Goal: Transaction & Acquisition: Purchase product/service

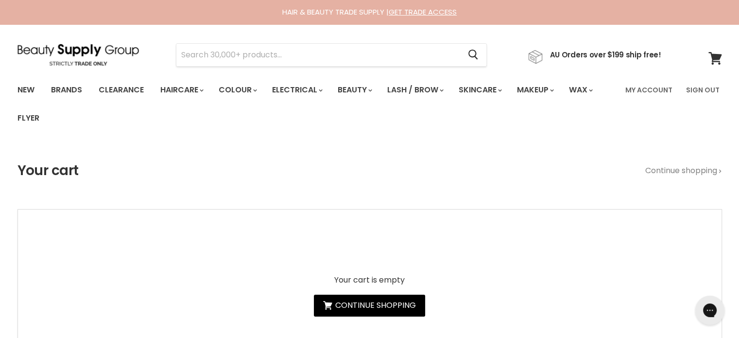
type input "Moroccanoil Repair"
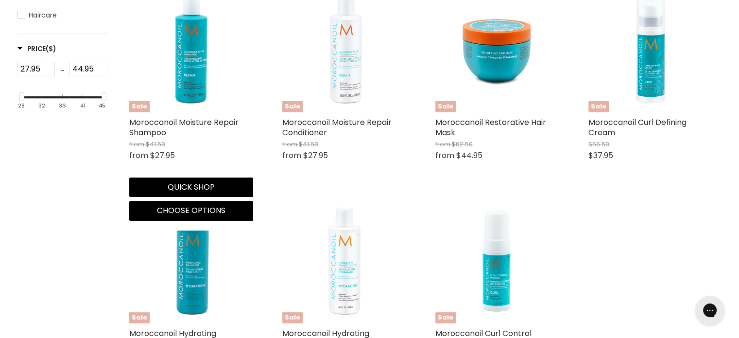
scroll to position [292, 0]
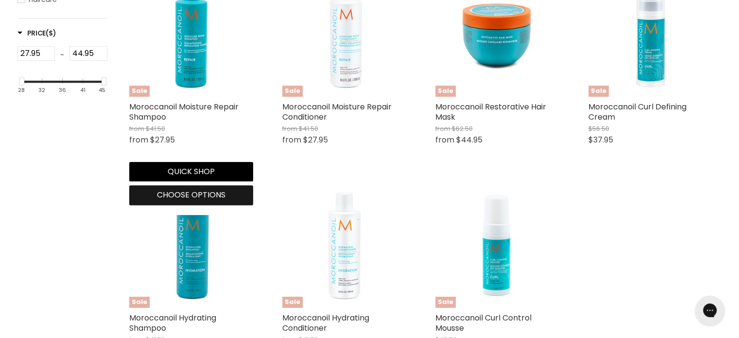
click at [202, 201] on button "Choose options" at bounding box center [191, 194] width 124 height 19
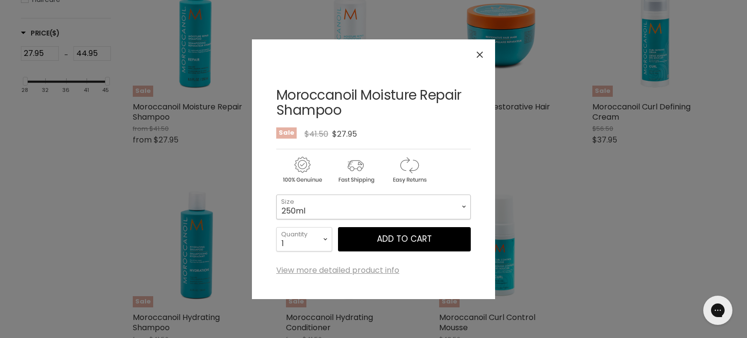
click at [378, 201] on select "250ml 1 Litre" at bounding box center [373, 206] width 194 height 24
click at [276, 194] on select "250ml 1 Litre" at bounding box center [373, 206] width 194 height 24
select select "1 Litre"
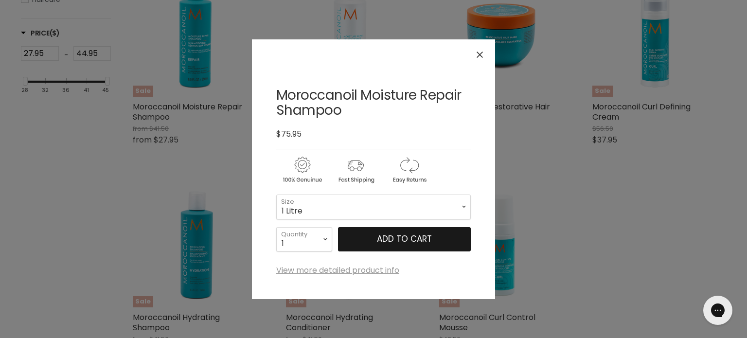
click at [401, 242] on button "Add to cart" at bounding box center [404, 239] width 133 height 24
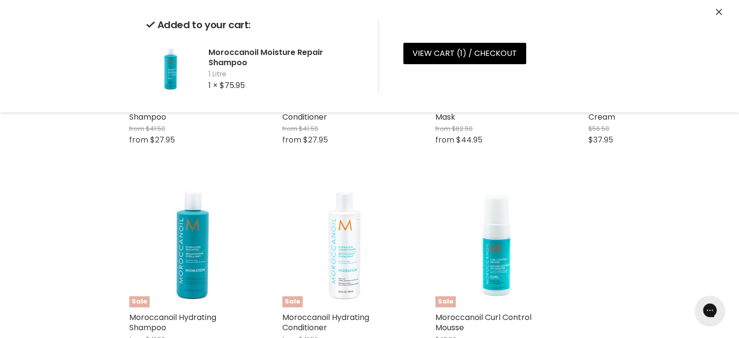
click at [721, 9] on icon "Close" at bounding box center [719, 12] width 6 height 6
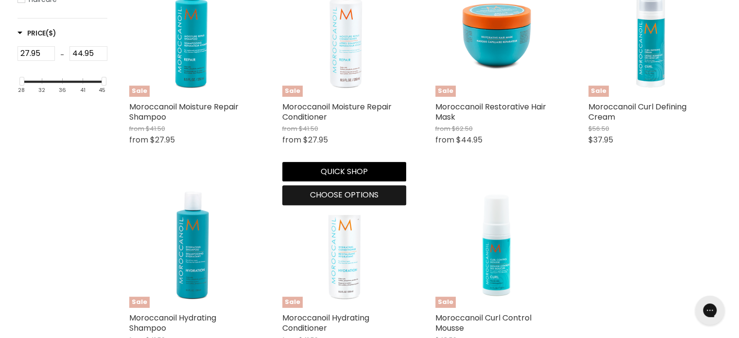
click at [335, 192] on span "Choose options" at bounding box center [344, 194] width 69 height 11
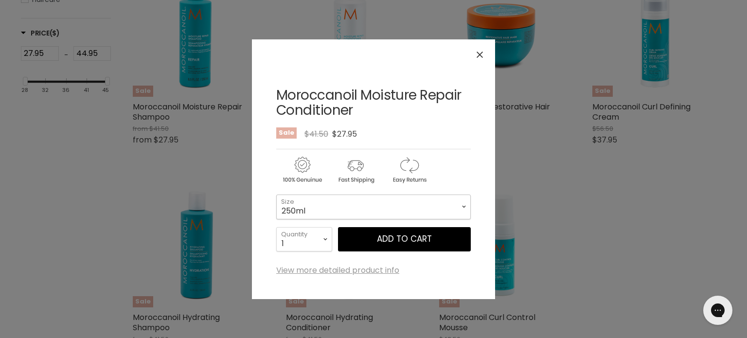
click at [364, 210] on select "250ml 1 Litre" at bounding box center [373, 206] width 194 height 24
click at [276, 194] on select "250ml 1 Litre" at bounding box center [373, 206] width 194 height 24
select select "1 Litre"
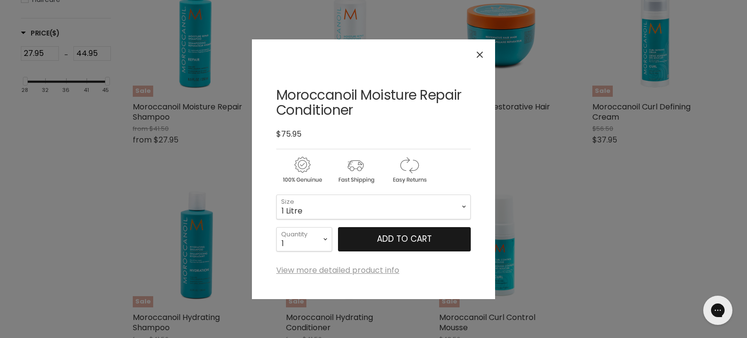
click at [401, 237] on button "Add to cart" at bounding box center [404, 239] width 133 height 24
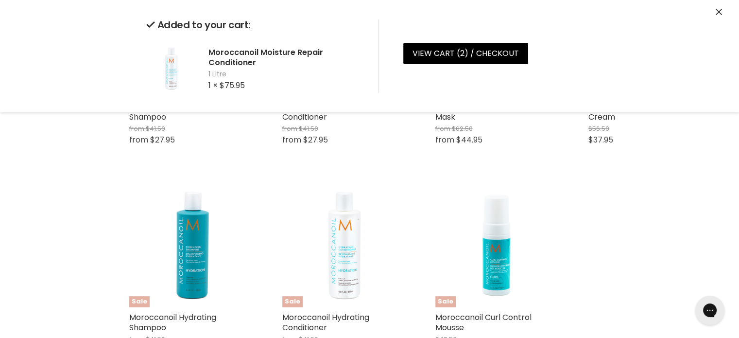
click at [436, 67] on footer "View cart ( 2 ) / Checkout Checkout" at bounding box center [497, 55] width 194 height 25
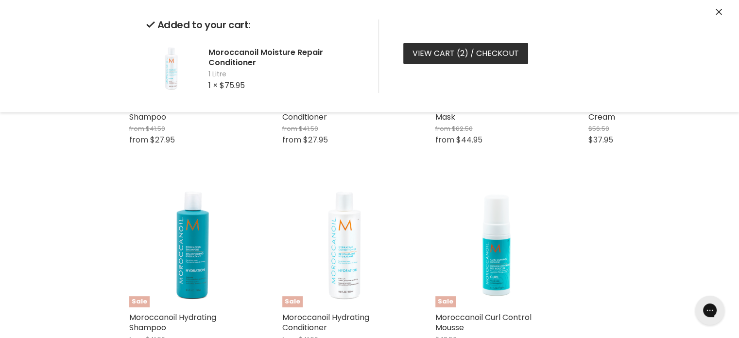
click at [439, 50] on link "View cart ( 2 ) / Checkout" at bounding box center [465, 53] width 125 height 21
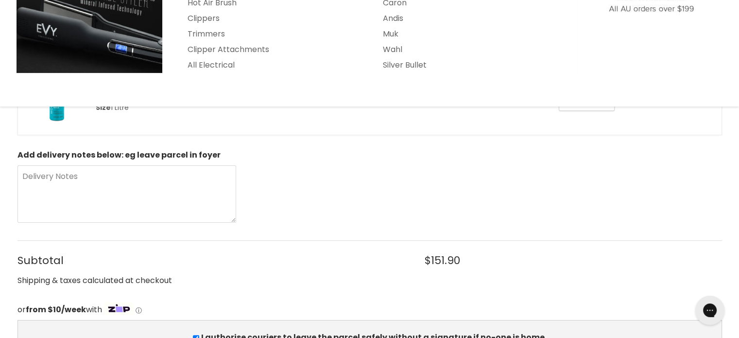
scroll to position [292, 0]
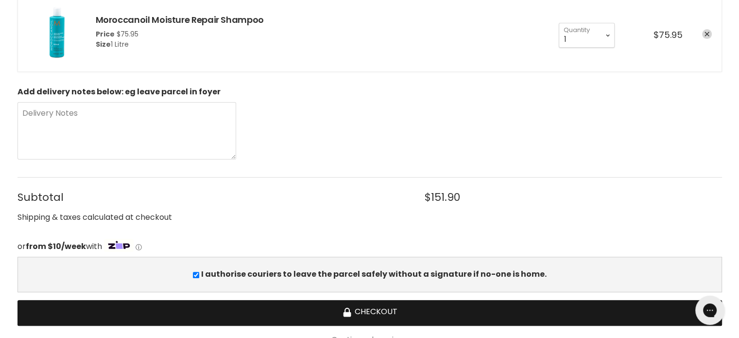
click at [378, 308] on button "Checkout" at bounding box center [369, 313] width 705 height 26
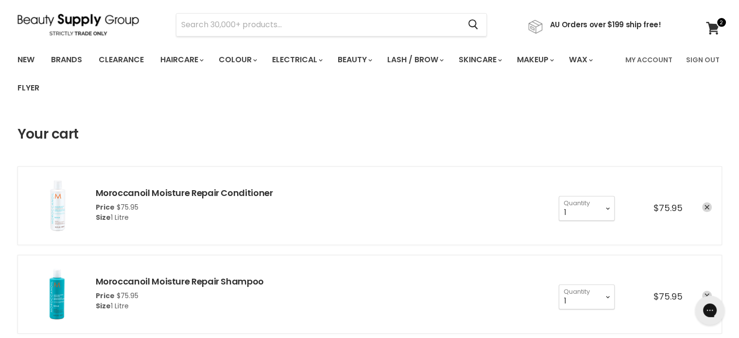
scroll to position [146, 0]
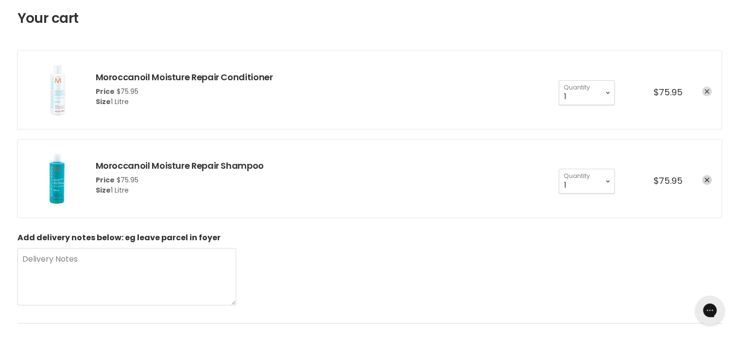
click at [711, 91] on link "remove Moroccanoil Moisture Repair Conditioner" at bounding box center [707, 92] width 10 height 10
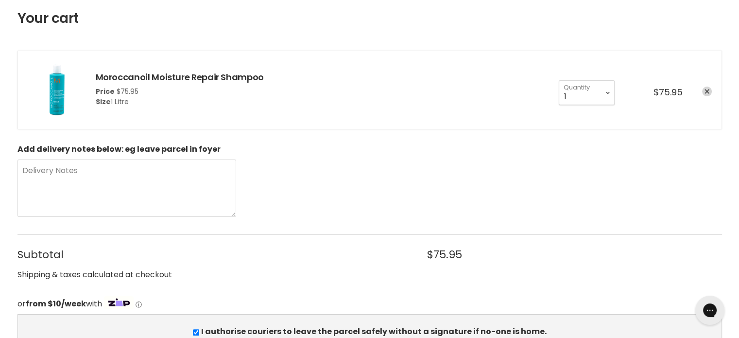
click at [704, 91] on link "remove Moroccanoil Moisture Repair Shampoo" at bounding box center [707, 92] width 10 height 10
